Goal: Information Seeking & Learning: Learn about a topic

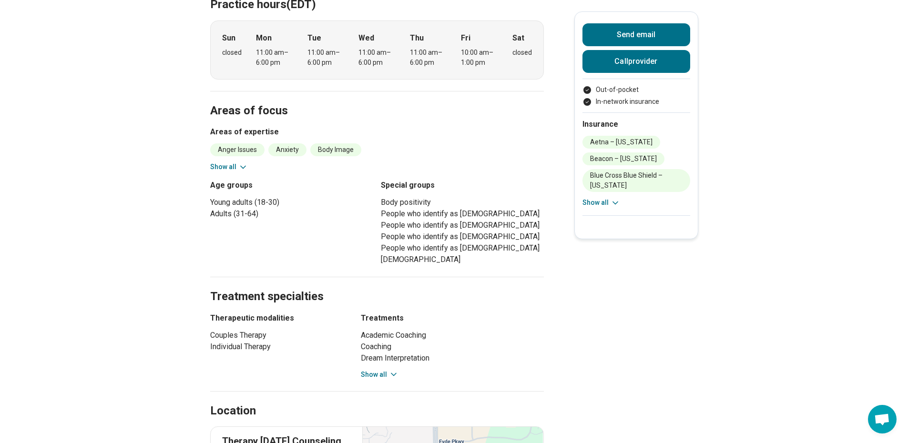
scroll to position [303, 0]
click at [369, 369] on button "Show all" at bounding box center [380, 374] width 38 height 10
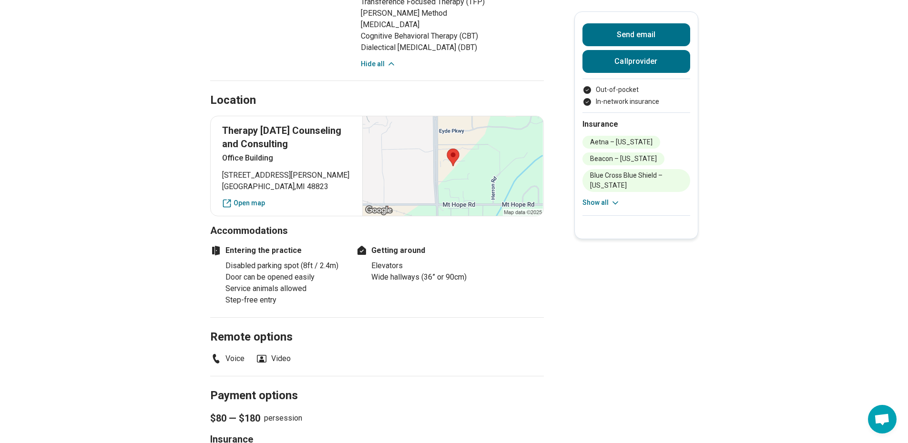
scroll to position [841, 0]
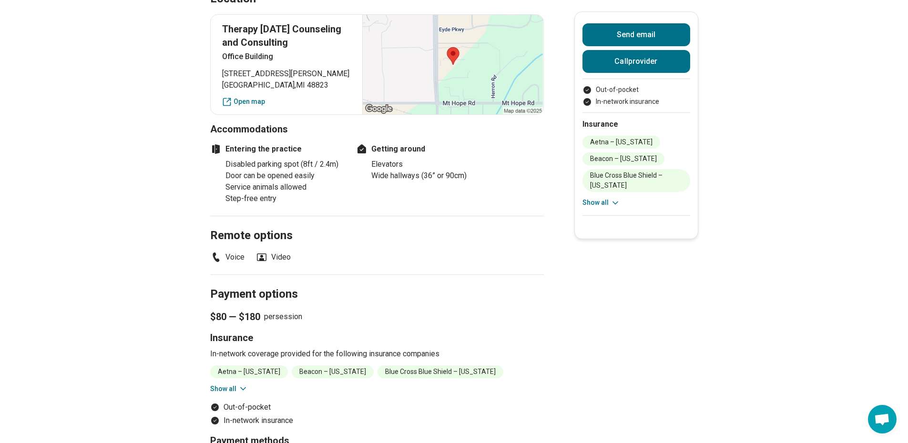
click at [239, 384] on button "Show all" at bounding box center [229, 389] width 38 height 10
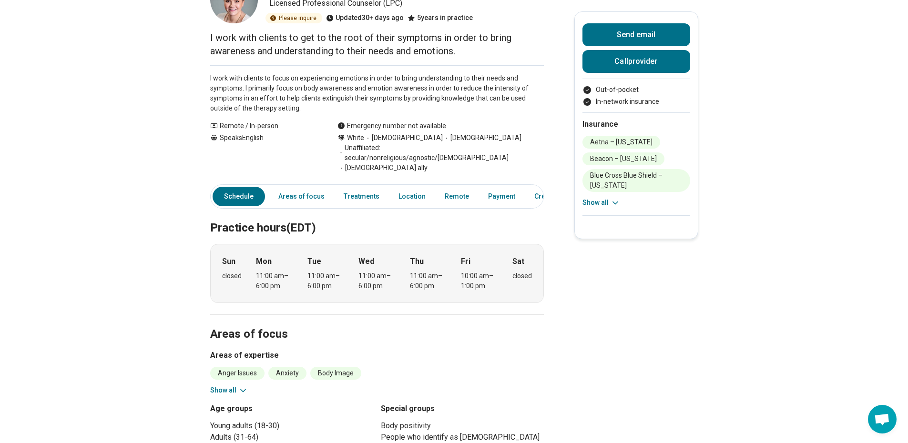
scroll to position [0, 0]
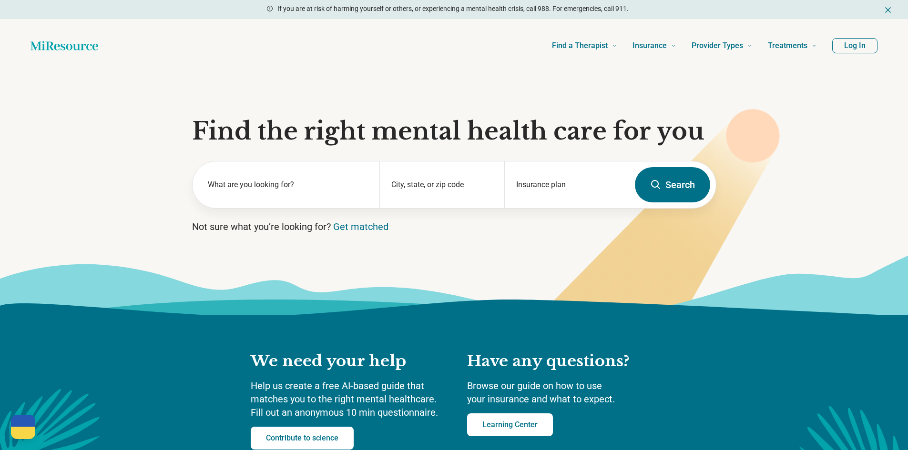
click at [296, 183] on label "What are you looking for?" at bounding box center [288, 184] width 161 height 11
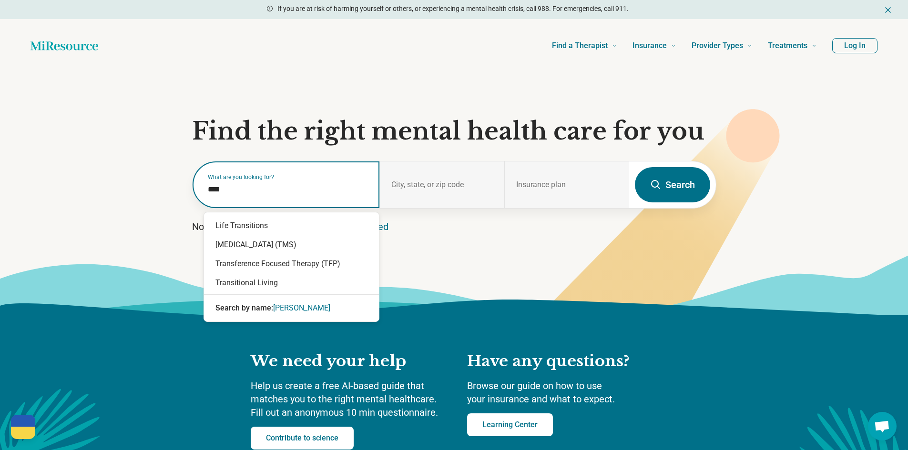
type input "*****"
click at [302, 267] on div "Transference Focused Therapy (TFP)" at bounding box center [291, 263] width 175 height 19
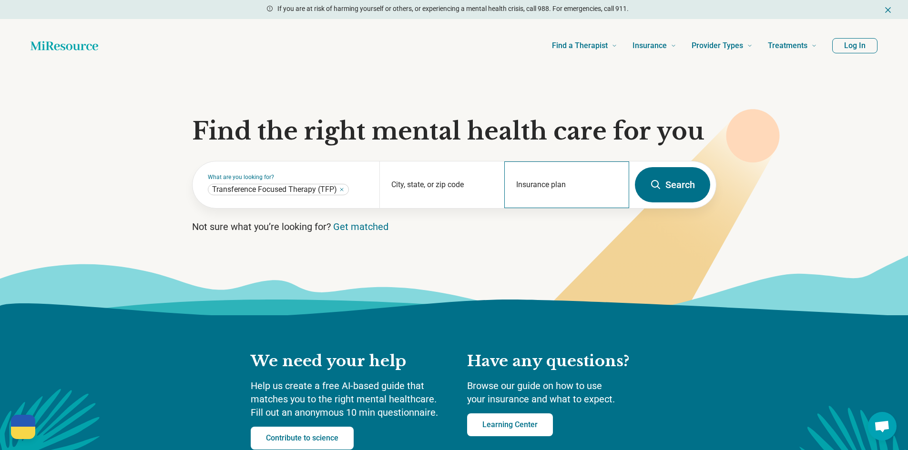
click at [517, 181] on div "Insurance plan" at bounding box center [566, 184] width 125 height 47
type input "******"
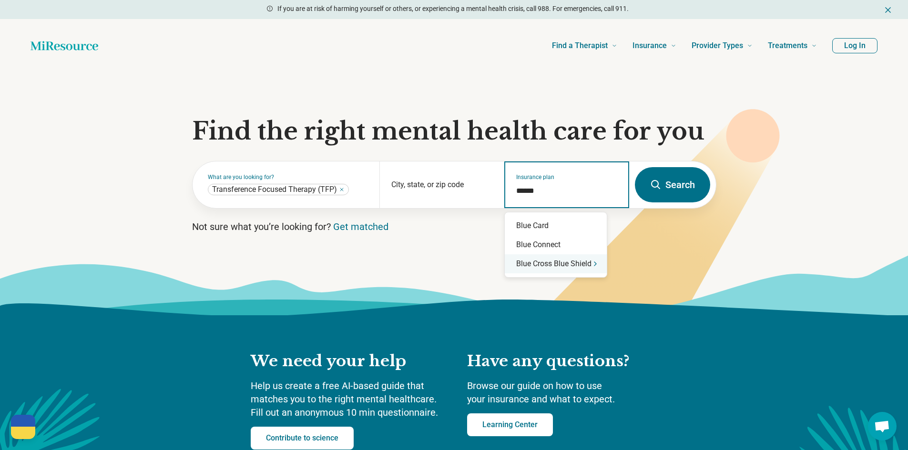
click at [570, 265] on div "Blue Cross Blue Shield" at bounding box center [556, 263] width 102 height 19
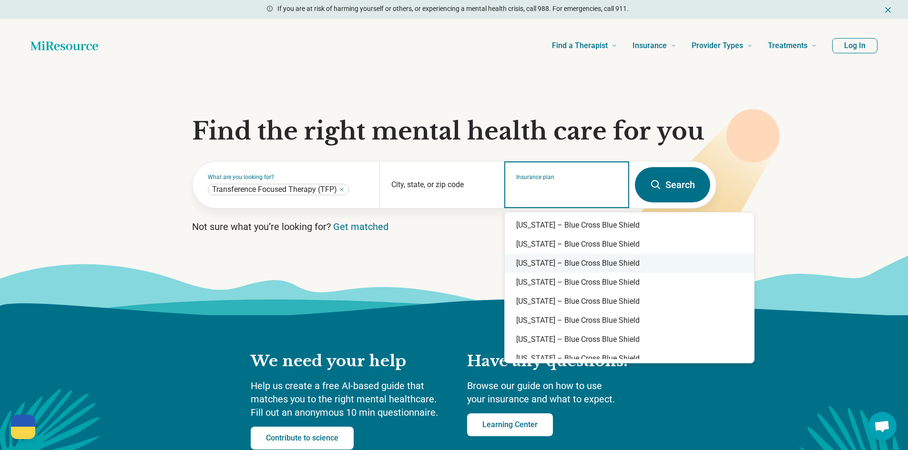
scroll to position [306, 0]
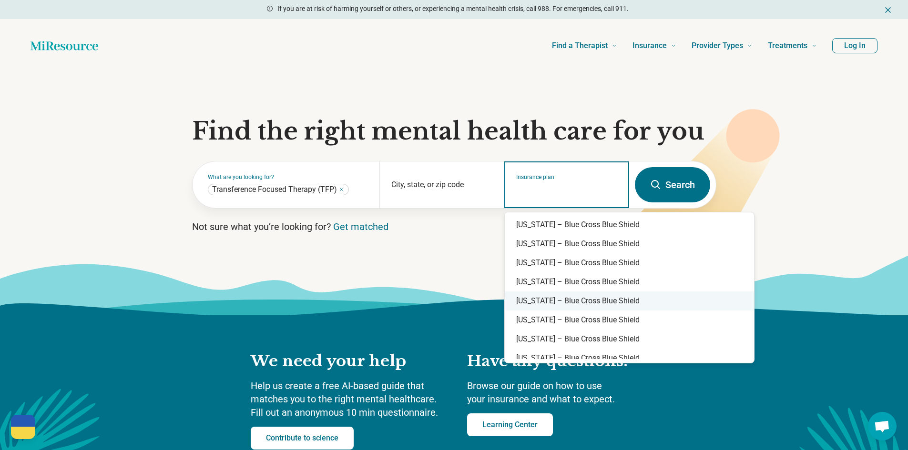
click at [630, 303] on div "Michigan – Blue Cross Blue Shield" at bounding box center [629, 301] width 249 height 19
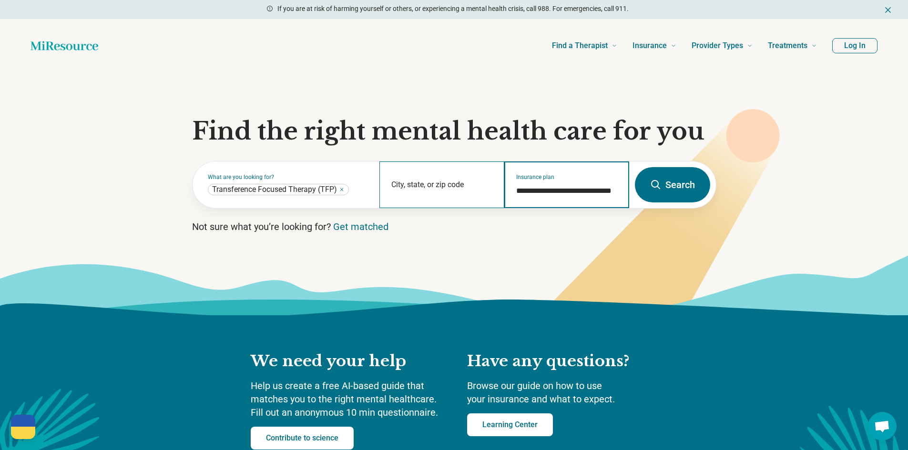
type input "**********"
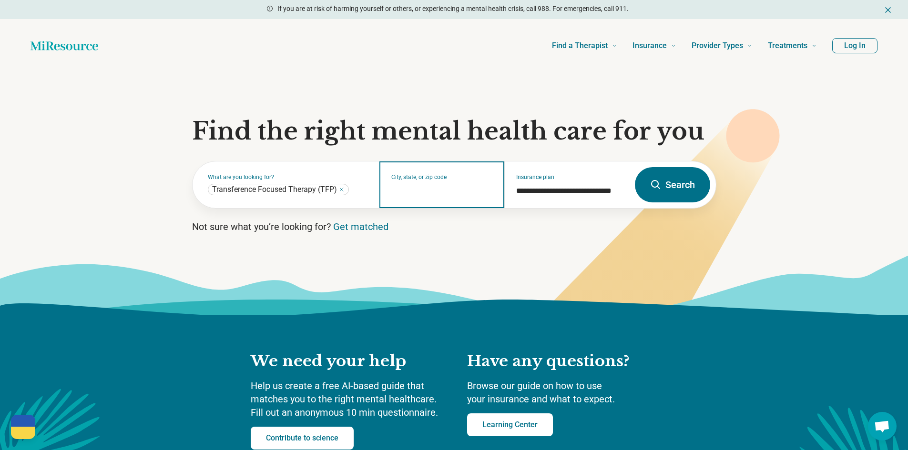
click at [444, 189] on input "City, state, or zip code" at bounding box center [441, 190] width 101 height 11
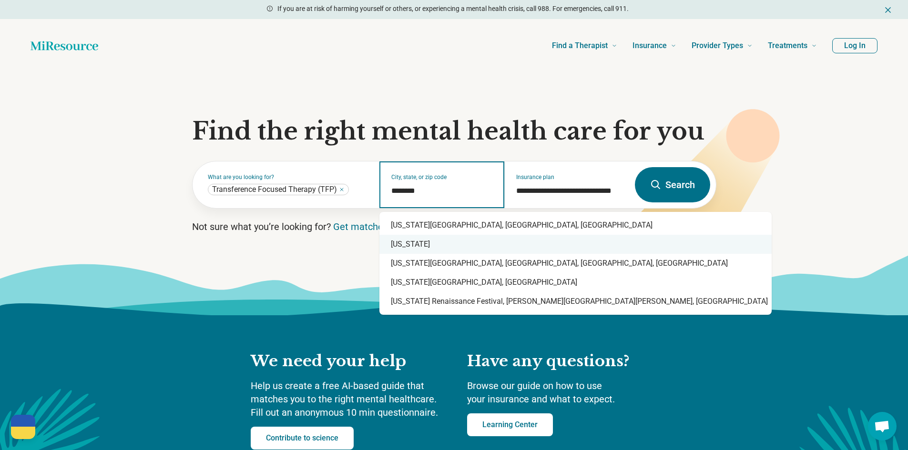
click at [441, 243] on div "Michigan" at bounding box center [575, 244] width 392 height 19
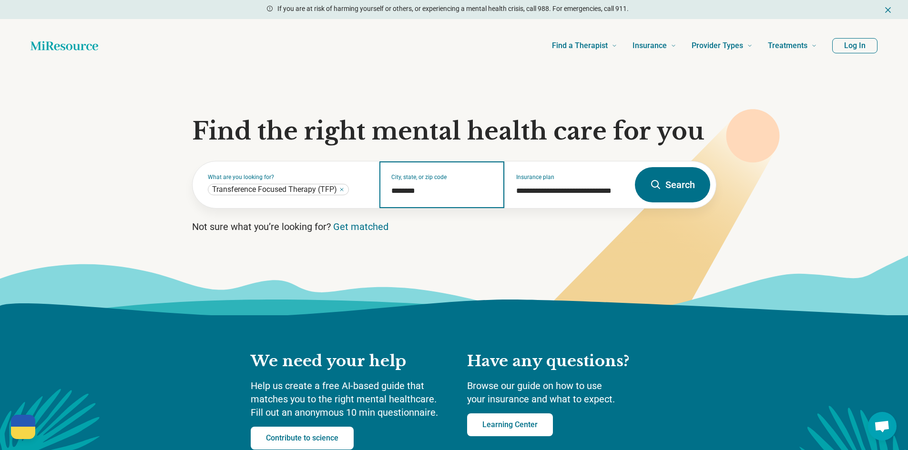
type input "********"
click at [643, 190] on button "Search" at bounding box center [672, 184] width 75 height 35
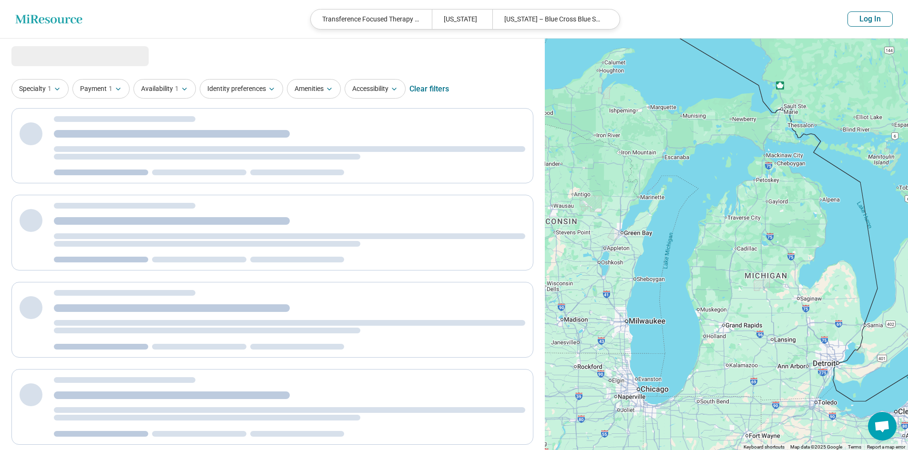
select select "***"
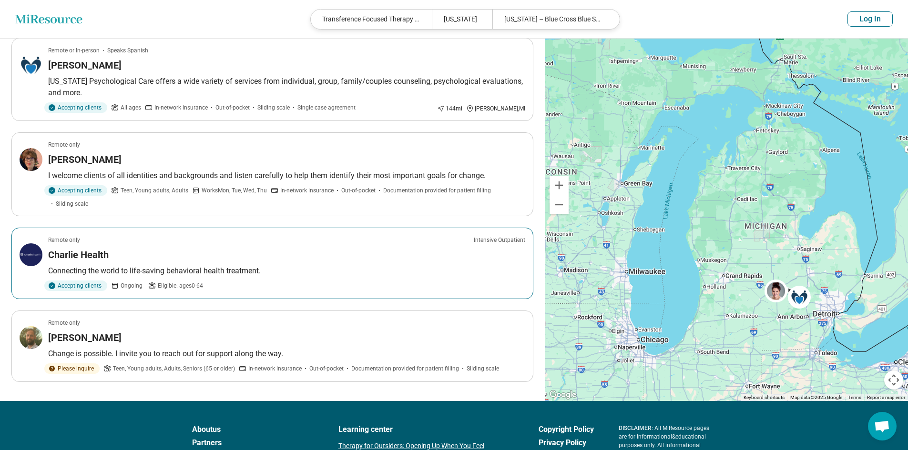
scroll to position [233, 0]
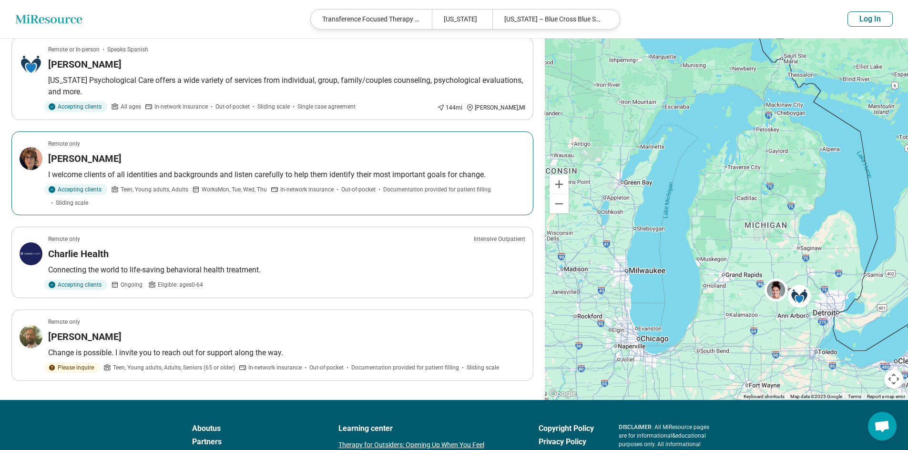
click at [302, 182] on article "Remote only Lisa Larson I welcome clients of all identities and backgrounds and…" at bounding box center [272, 173] width 522 height 84
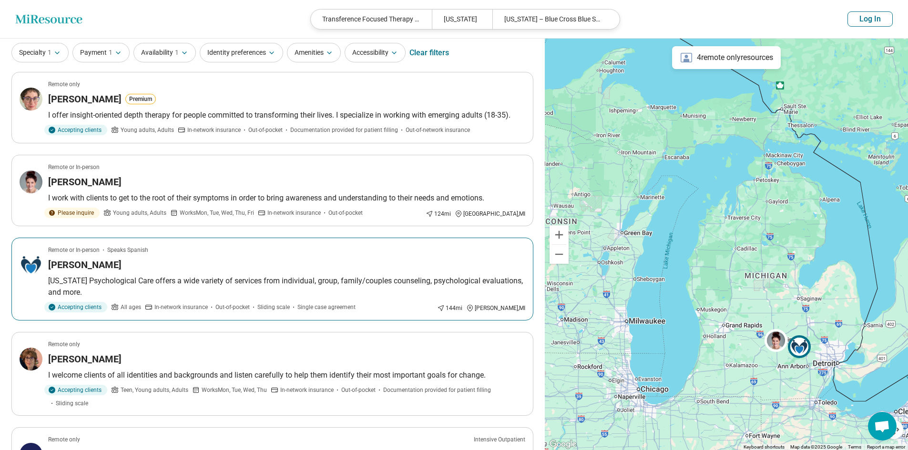
scroll to position [31, 0]
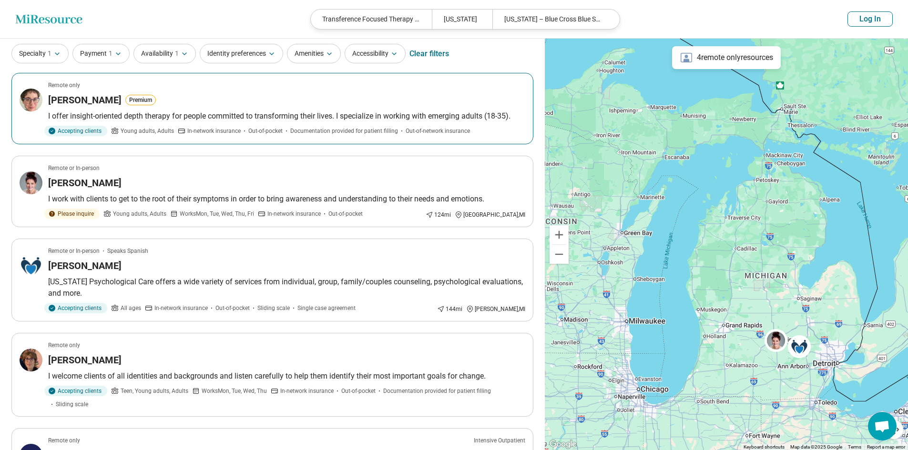
click at [221, 134] on span "In-network insurance" at bounding box center [213, 131] width 53 height 9
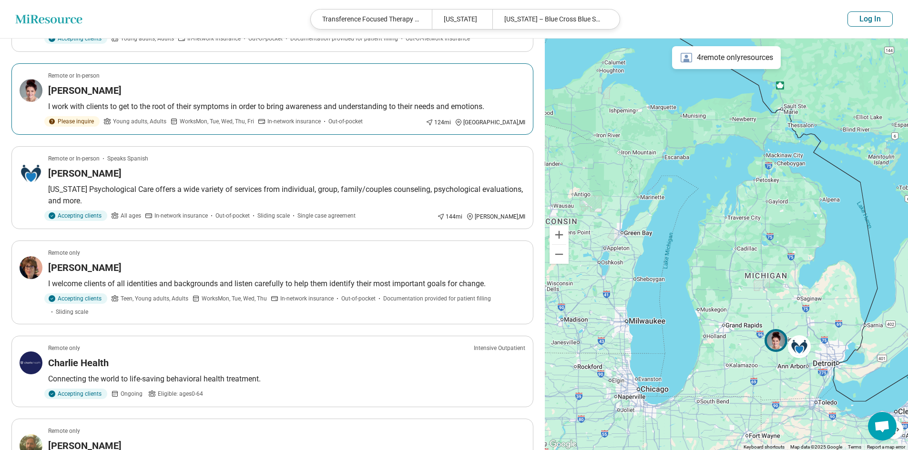
scroll to position [124, 0]
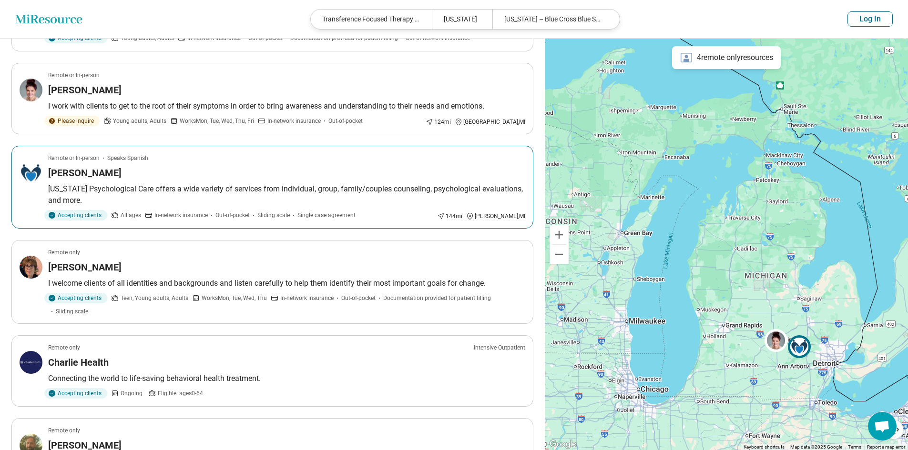
click at [238, 193] on p "Michigan Psychological Care offers a wide variety of services from individual, …" at bounding box center [286, 194] width 477 height 23
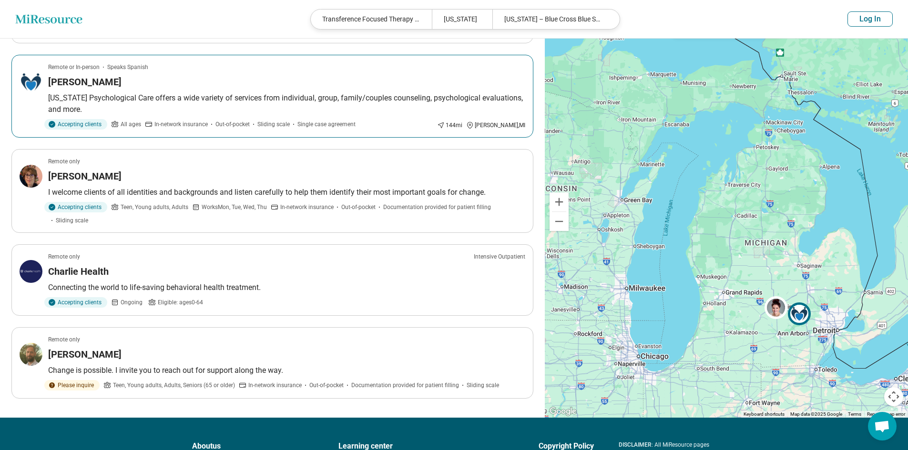
scroll to position [233, 0]
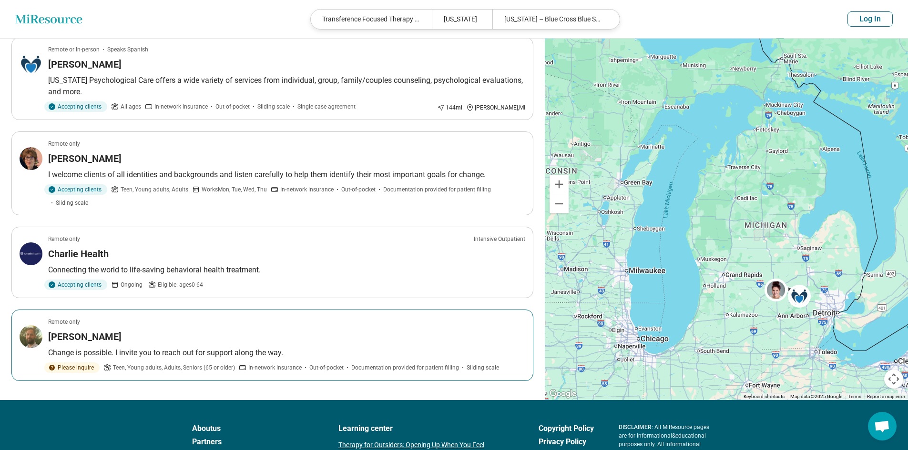
click at [213, 337] on div "Mark Blanchard" at bounding box center [286, 336] width 477 height 13
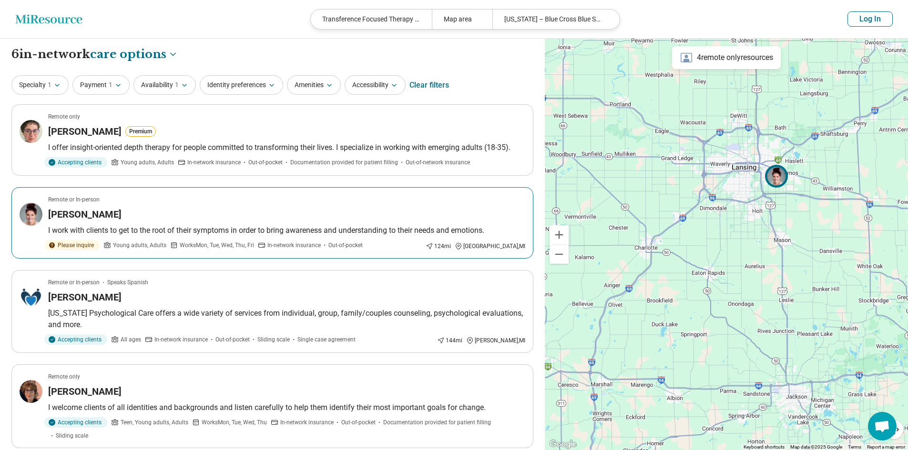
click at [778, 179] on img at bounding box center [776, 176] width 23 height 23
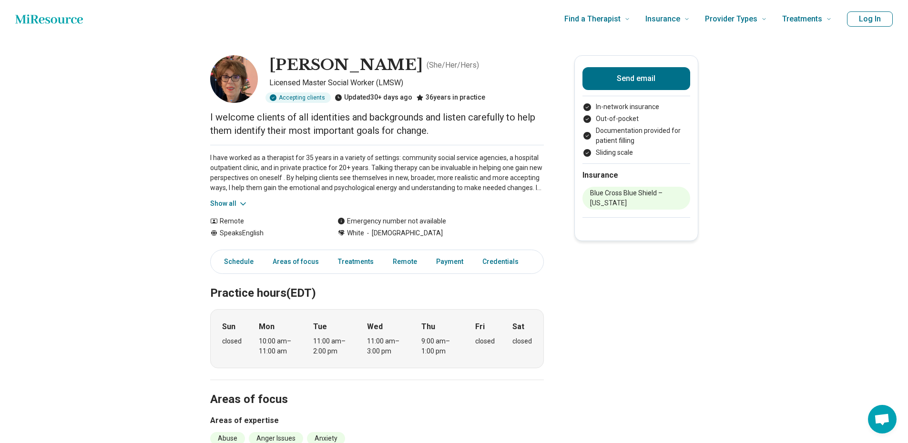
click at [230, 205] on button "Show all" at bounding box center [229, 204] width 38 height 10
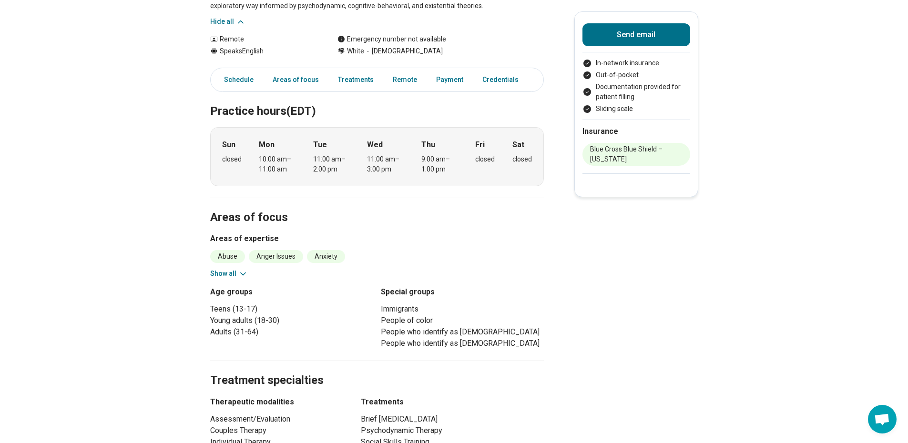
scroll to position [222, 0]
click at [227, 275] on button "Show all" at bounding box center [229, 273] width 38 height 10
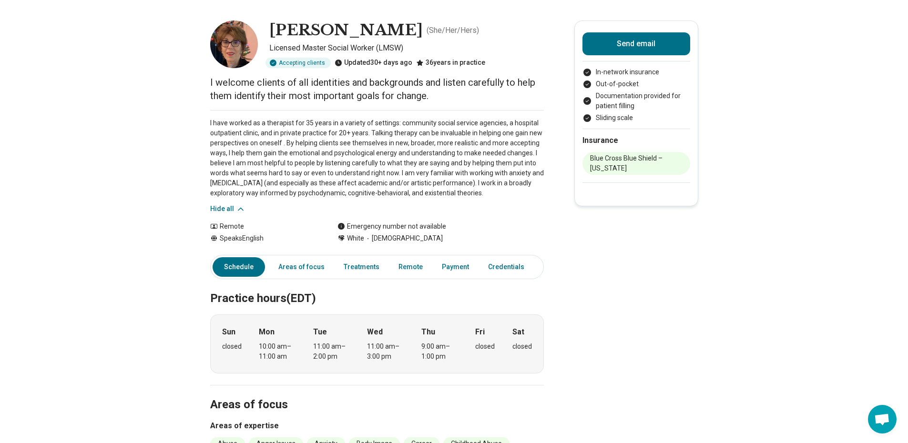
scroll to position [0, 0]
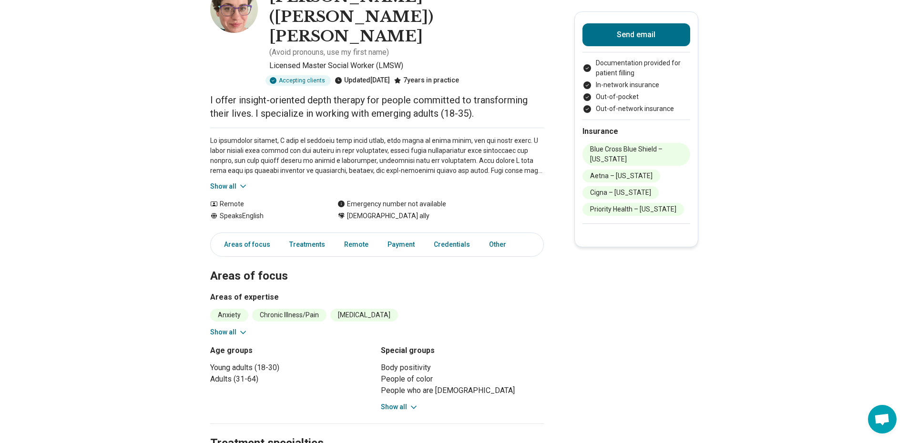
scroll to position [82, 0]
click at [228, 327] on button "Show all" at bounding box center [229, 332] width 38 height 10
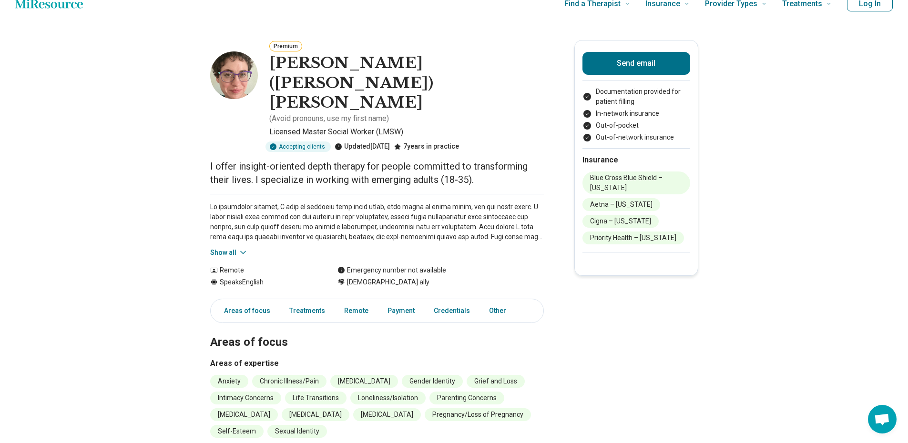
scroll to position [9, 0]
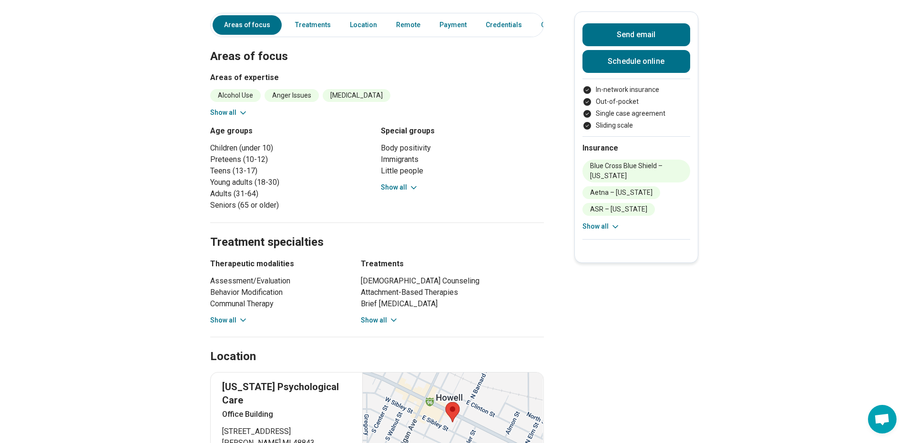
scroll to position [401, 0]
click at [382, 315] on button "Show all" at bounding box center [380, 320] width 38 height 10
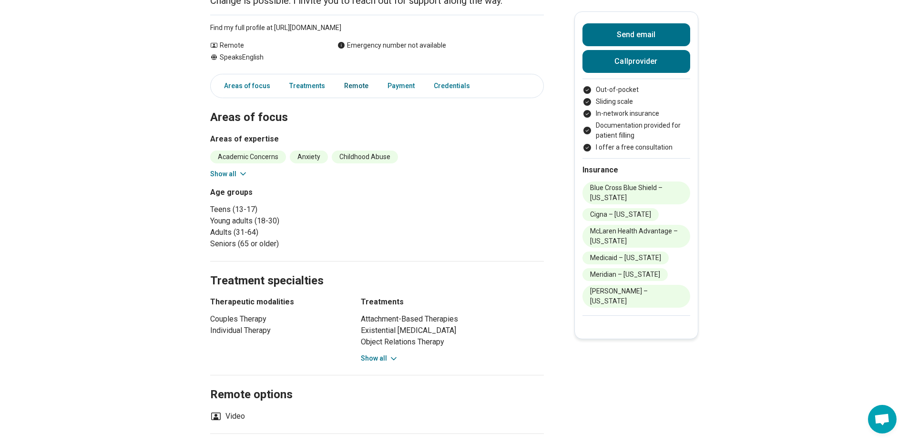
scroll to position [117, 0]
click at [371, 356] on button "Show all" at bounding box center [380, 358] width 38 height 10
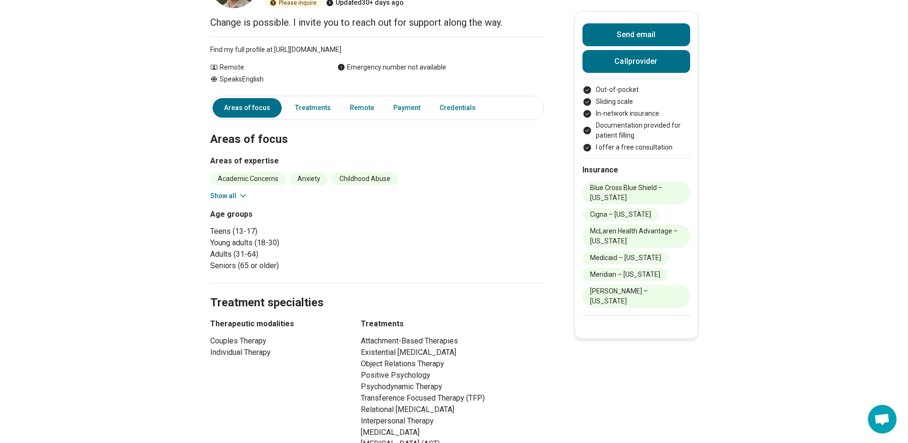
scroll to position [0, 0]
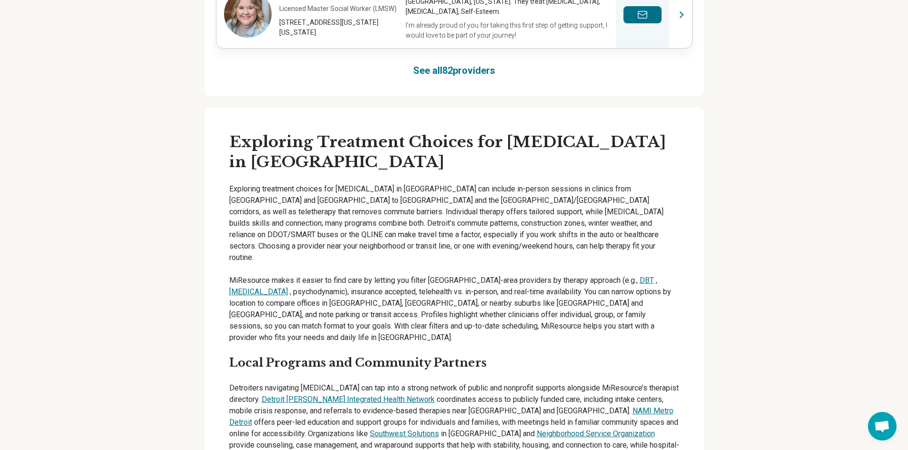
scroll to position [2017, 0]
